Goal: Task Accomplishment & Management: Use online tool/utility

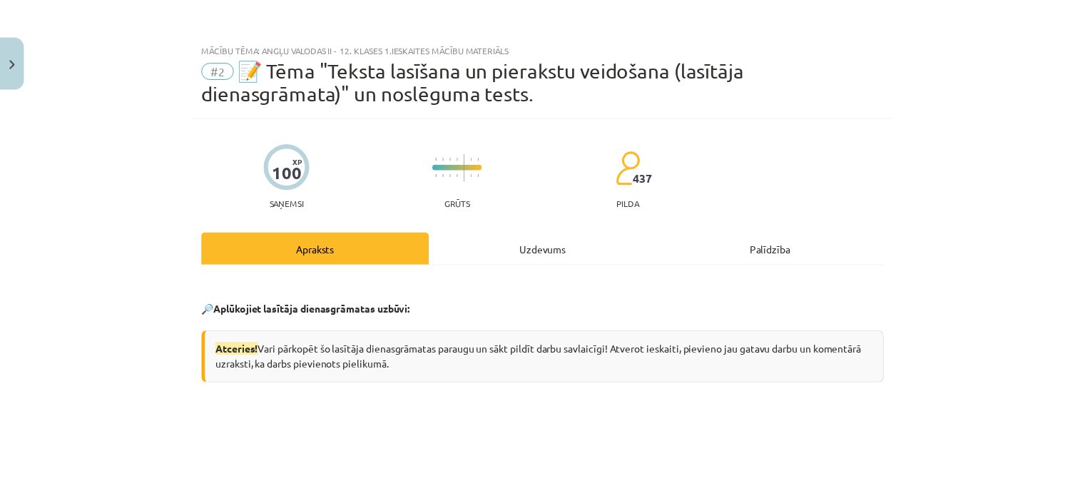
scroll to position [470, 0]
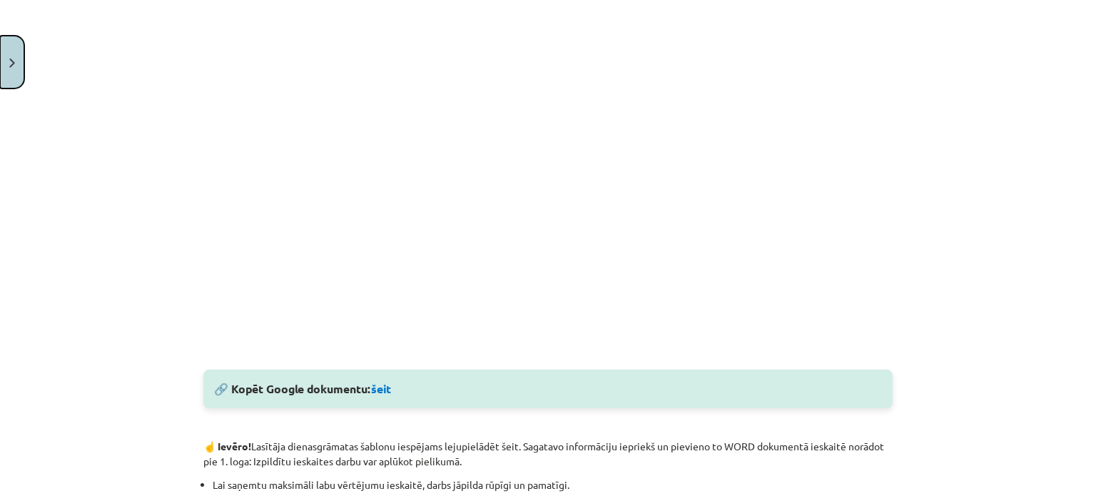
click at [0, 48] on button "Close" at bounding box center [12, 62] width 24 height 53
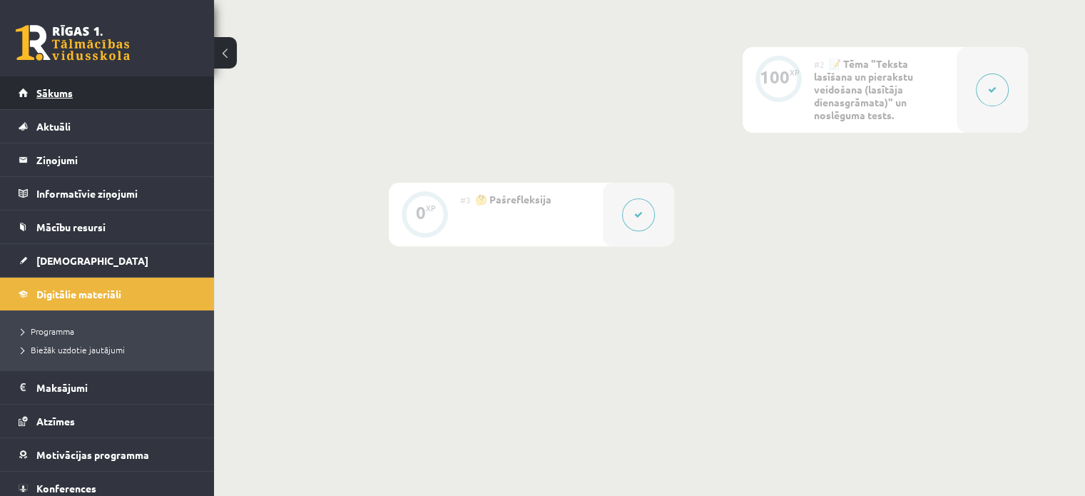
click at [74, 85] on link "Sākums" at bounding box center [108, 92] width 178 height 33
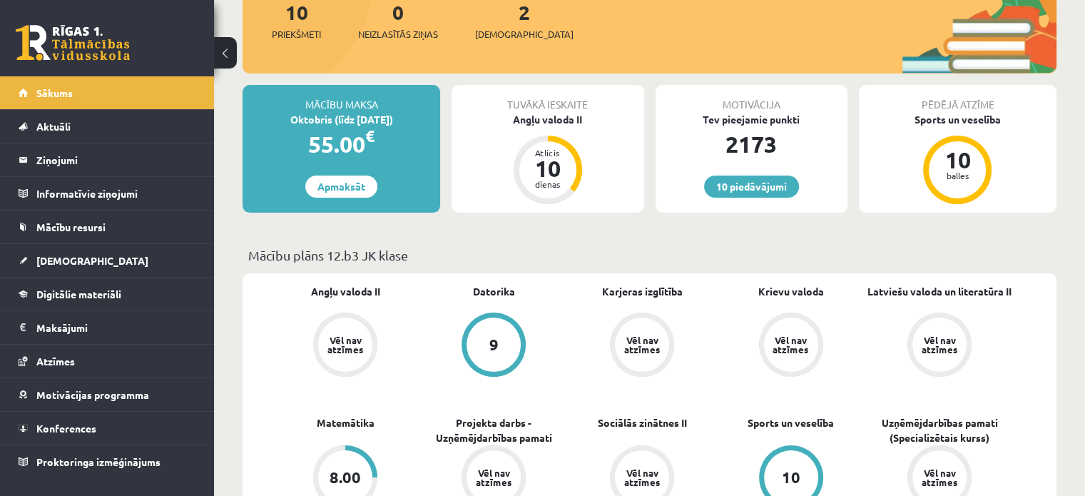
scroll to position [191, 0]
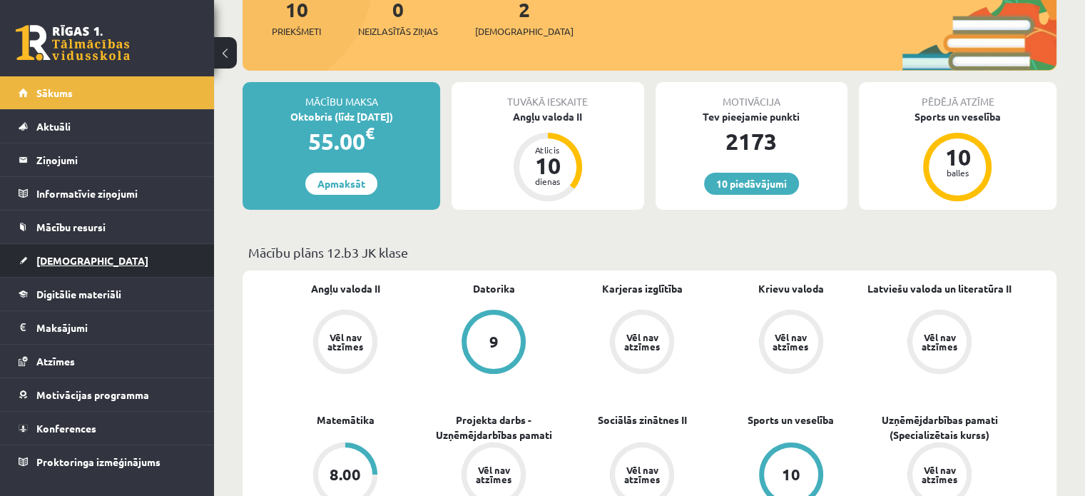
click at [74, 247] on link "[DEMOGRAPHIC_DATA]" at bounding box center [108, 260] width 178 height 33
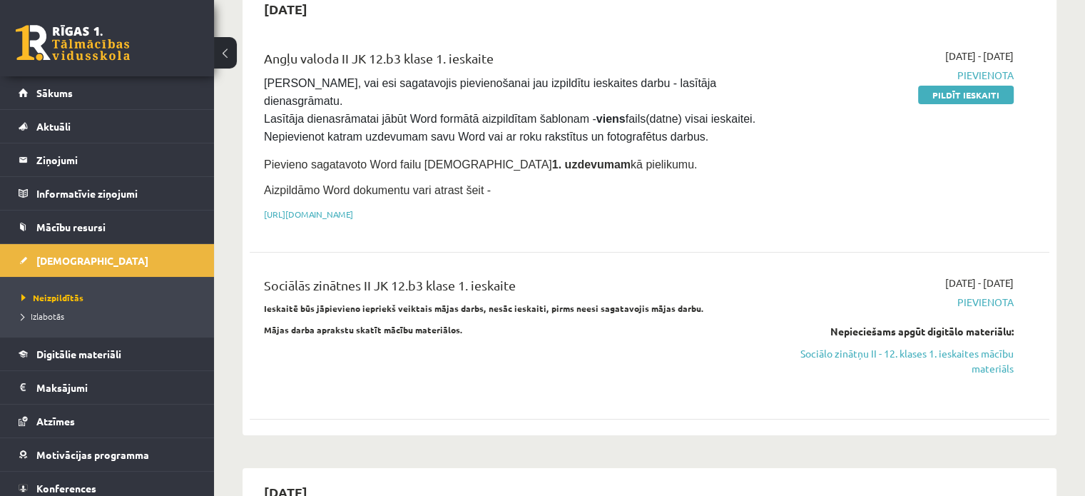
scroll to position [157, 0]
click at [860, 345] on link "Sociālo zinātņu II - 12. klases 1. ieskaites mācību materiāls" at bounding box center [895, 360] width 235 height 30
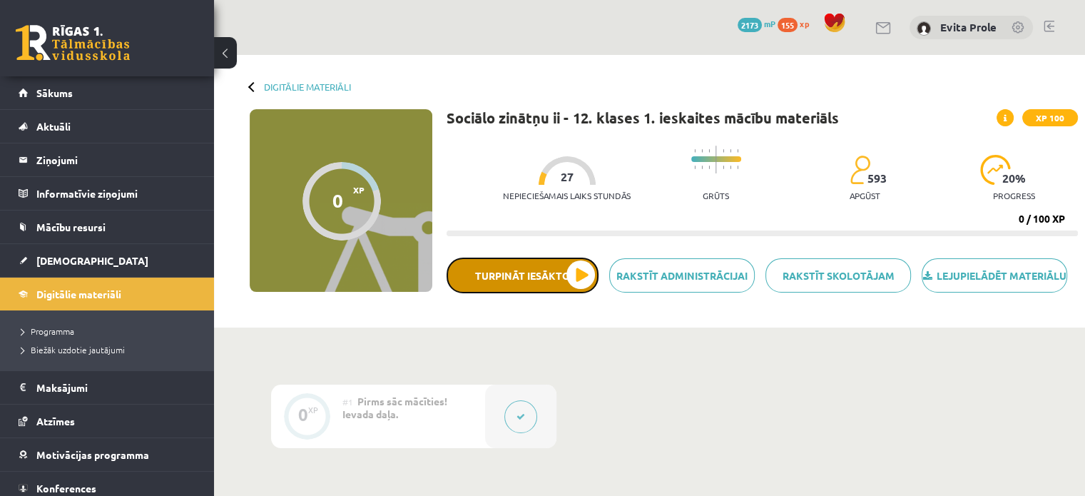
click at [551, 282] on button "Turpināt iesākto" at bounding box center [523, 276] width 152 height 36
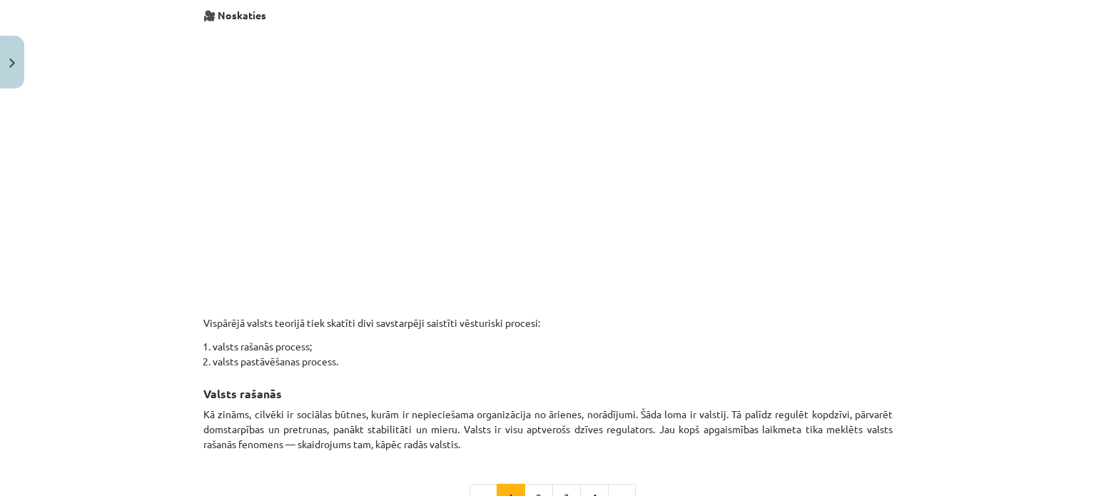
scroll to position [436, 0]
